Goal: Transaction & Acquisition: Purchase product/service

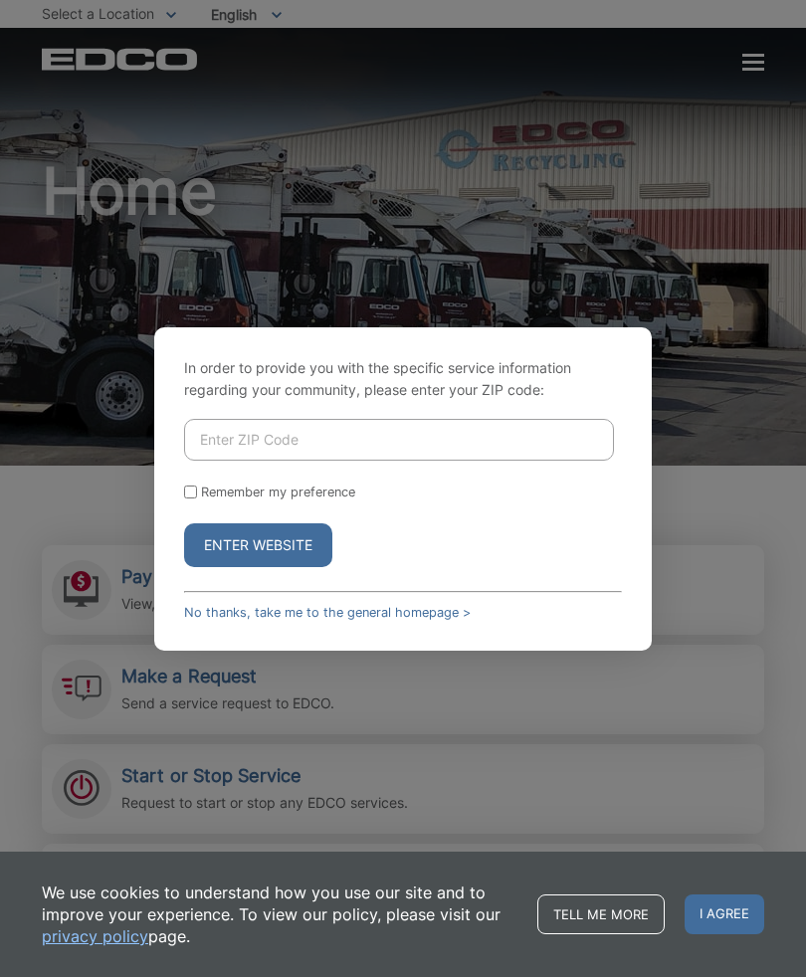
click at [205, 508] on form "Remember my preference Enter Website" at bounding box center [403, 493] width 438 height 148
click at [226, 452] on input "Enter ZIP Code" at bounding box center [399, 440] width 430 height 42
type input "91932"
click at [197, 498] on input "Remember my preference" at bounding box center [190, 491] width 13 height 13
checkbox input "true"
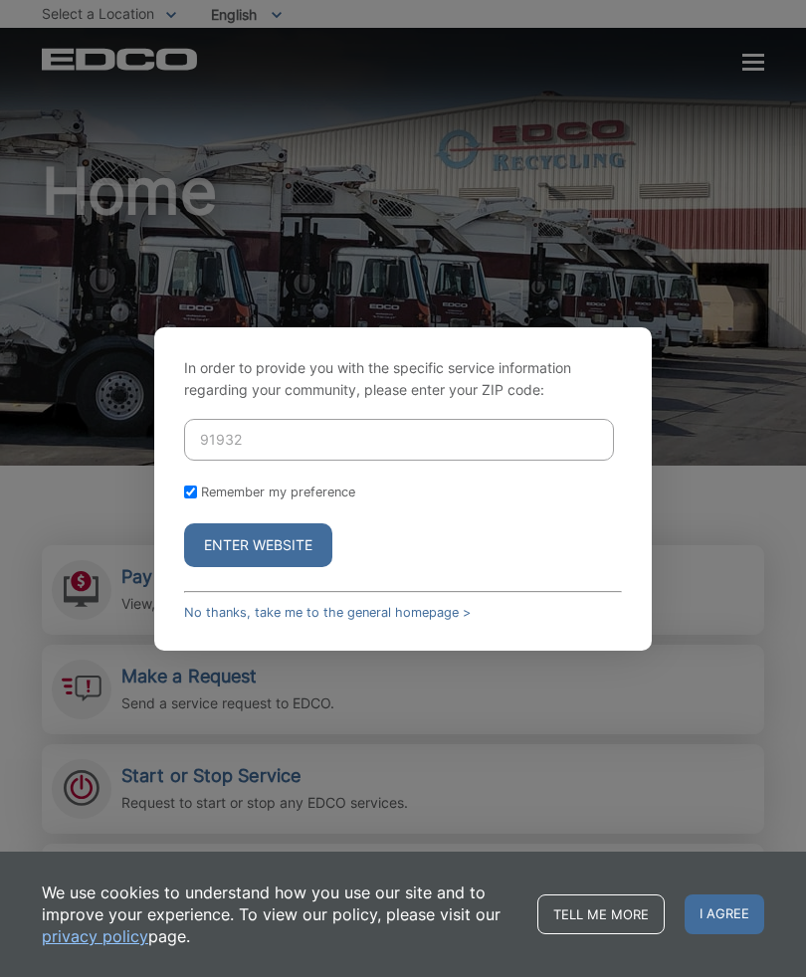
click at [220, 567] on button "Enter Website" at bounding box center [258, 545] width 148 height 44
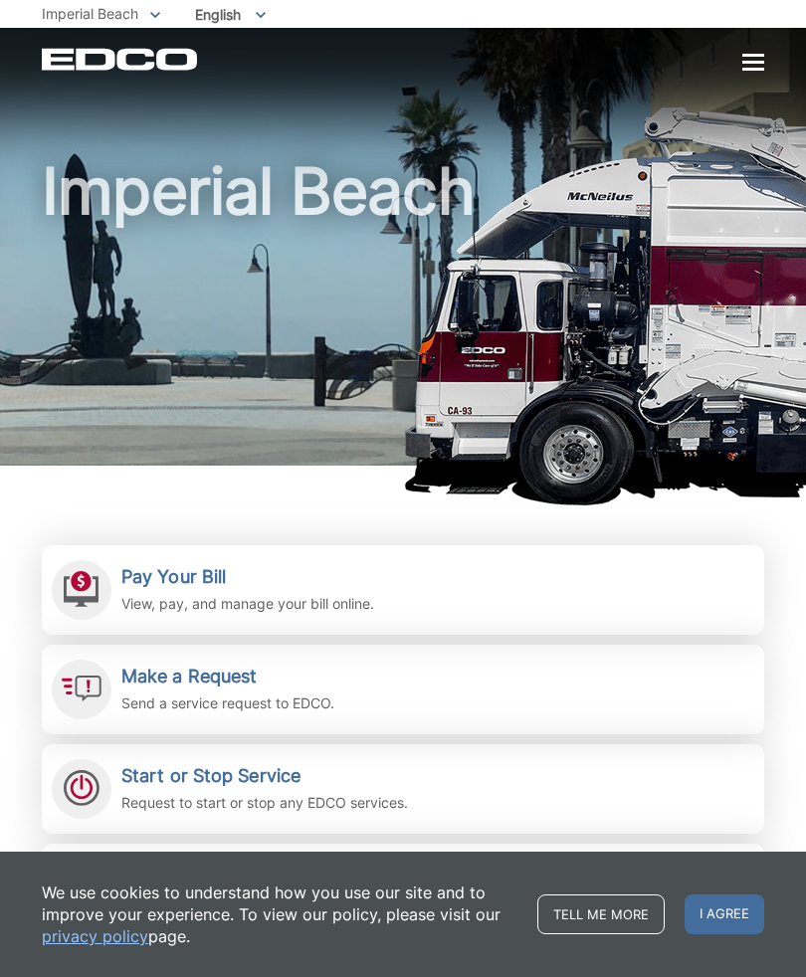
click at [155, 571] on h2 "Pay Your Bill" at bounding box center [247, 577] width 253 height 22
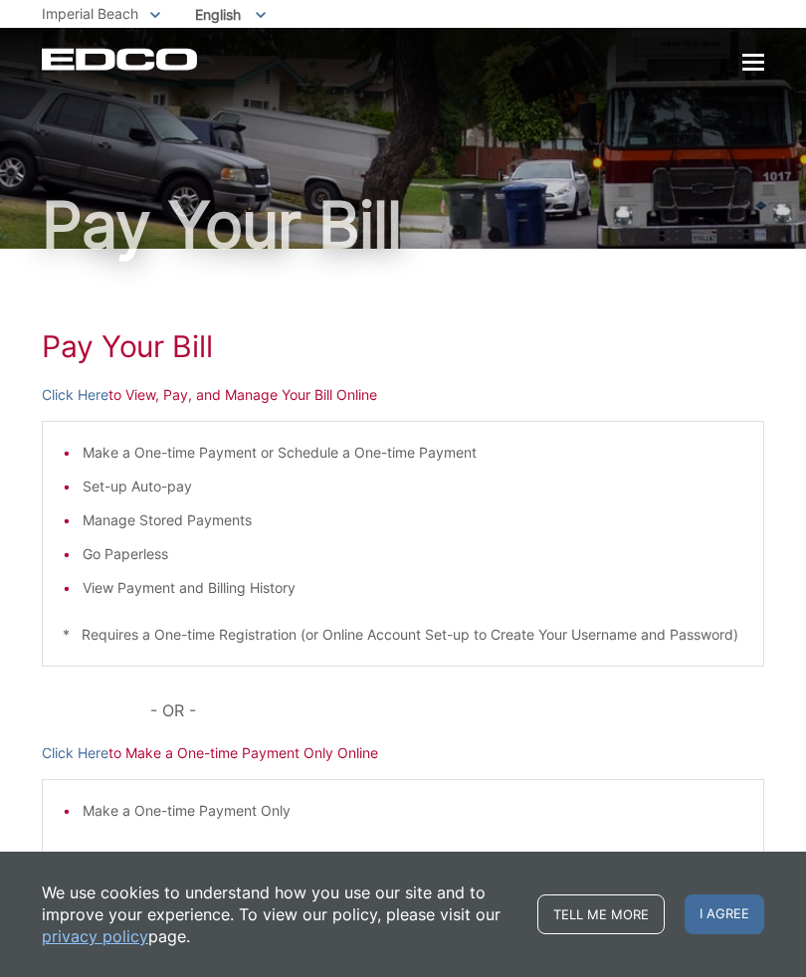
click at [188, 398] on p "Click Here to View, Pay, and Manage Your Bill Online" at bounding box center [403, 395] width 722 height 22
click at [187, 646] on p "* Requires a One-time Registration (or Online Account Set-up to Create Your Use…" at bounding box center [403, 635] width 680 height 22
click at [169, 402] on p "Click Here to View, Pay, and Manage Your Bill Online" at bounding box center [403, 395] width 722 height 22
click at [201, 406] on div "Pay Your Bill Click Here to View, Pay, and Manage Your Bill Online Make a One-t…" at bounding box center [403, 624] width 722 height 750
click at [70, 388] on link "Click Here" at bounding box center [75, 395] width 67 height 22
